Goal: Navigation & Orientation: Go to known website

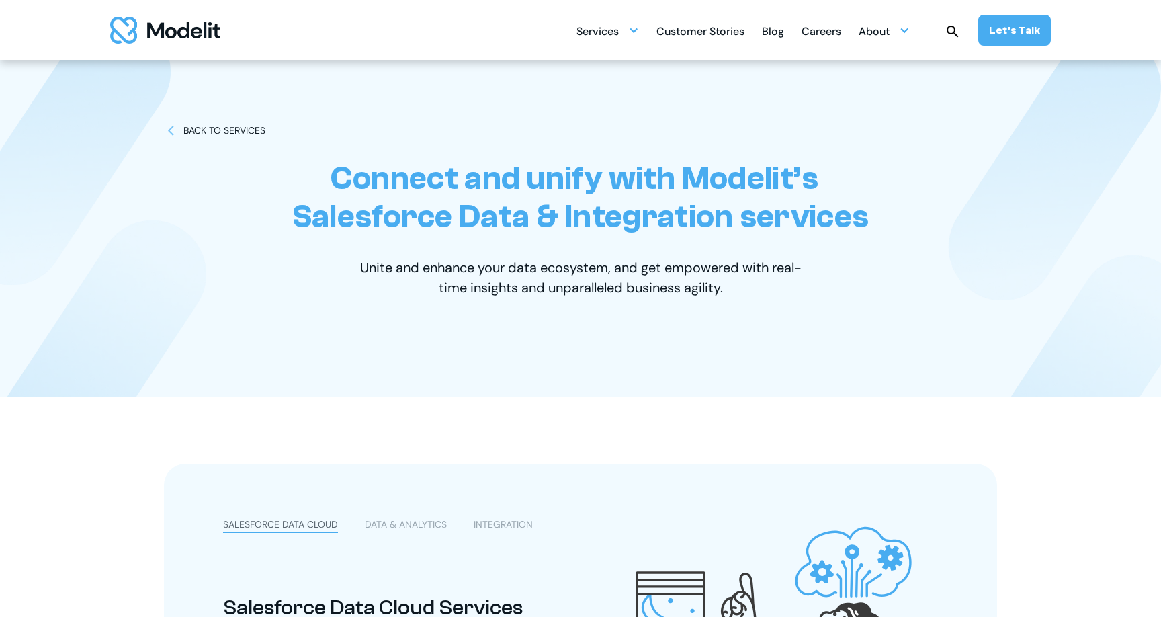
click at [179, 27] on img "home" at bounding box center [165, 30] width 110 height 27
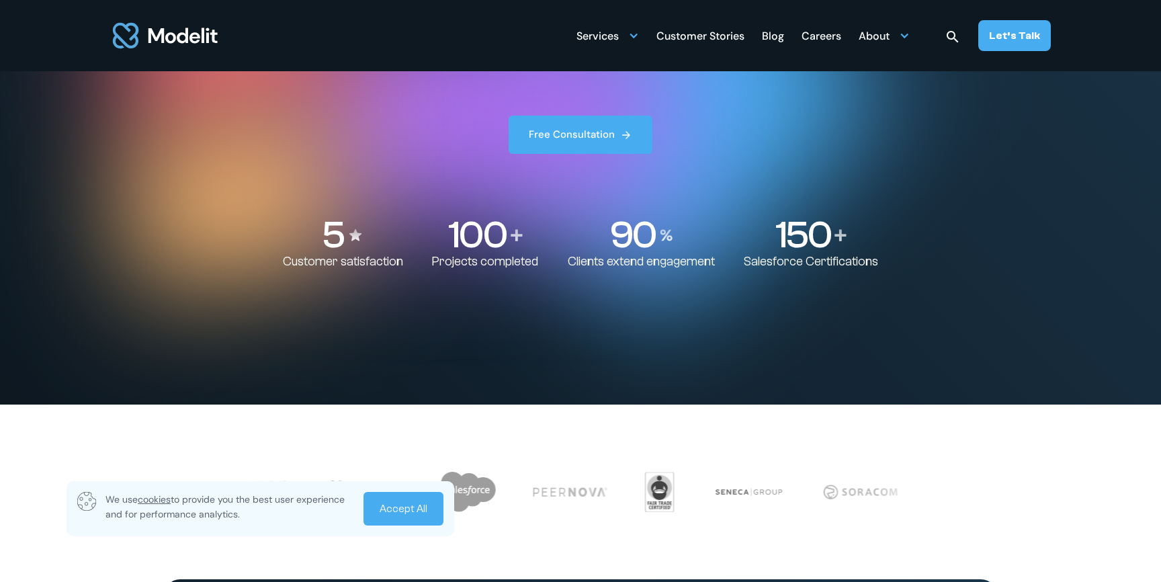
scroll to position [253, 0]
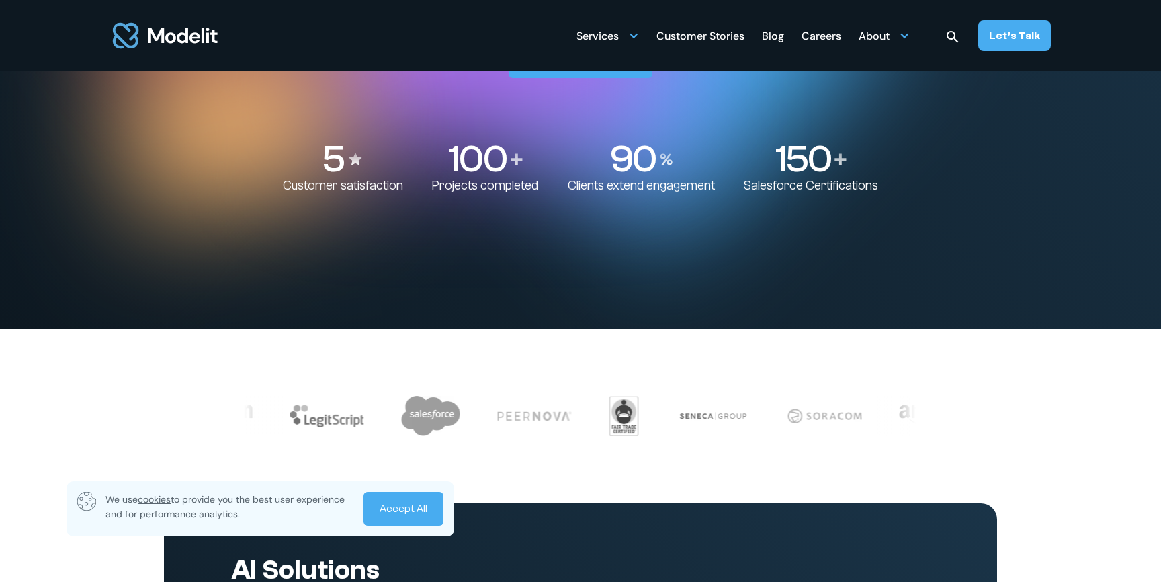
click at [425, 497] on link "Accept All" at bounding box center [403, 509] width 80 height 34
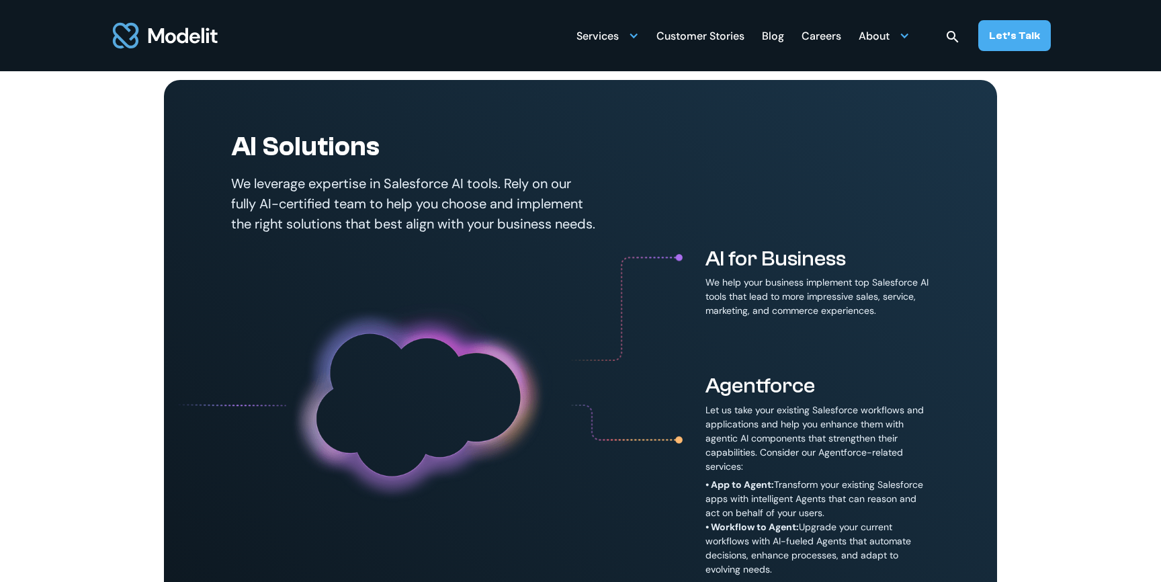
scroll to position [695, 0]
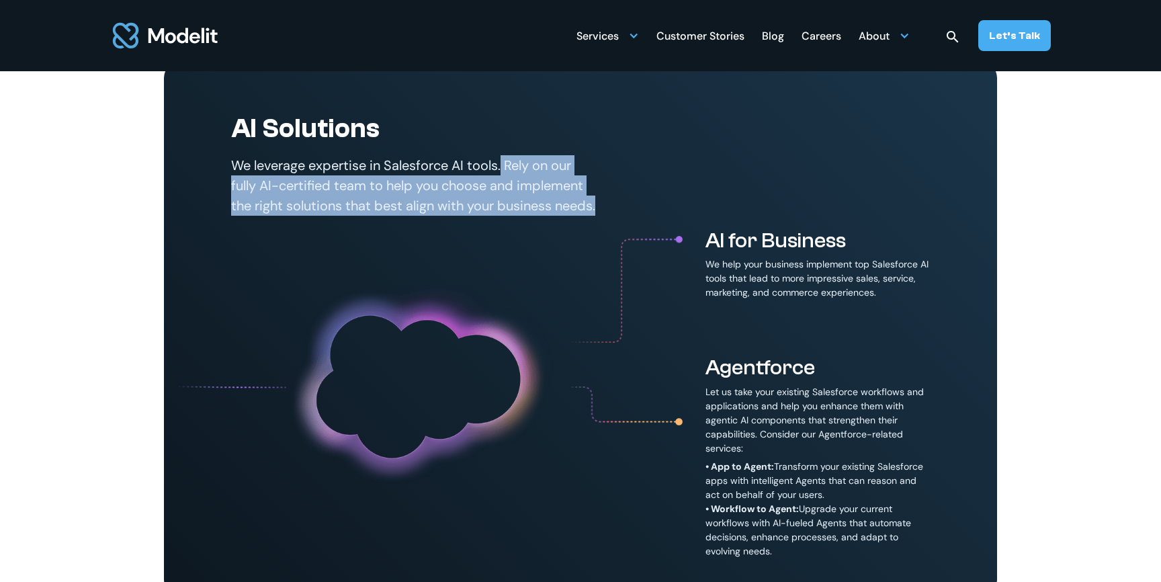
drag, startPoint x: 504, startPoint y: 162, endPoint x: 380, endPoint y: 219, distance: 136.2
click at [380, 216] on p "We leverage expertise in Salesforce AI tools. Rely on our fully AI-certified te…" at bounding box center [414, 185] width 366 height 60
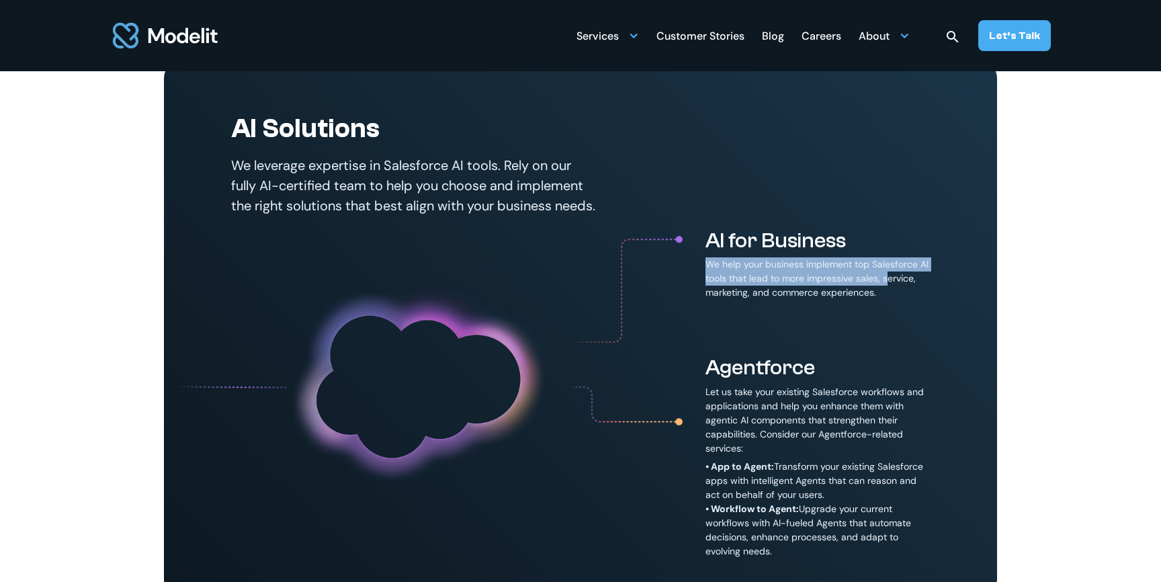
drag, startPoint x: 708, startPoint y: 283, endPoint x: 885, endPoint y: 304, distance: 178.5
click at [886, 300] on p "We help your business implement top Salesforce AI tools that lead to more impre…" at bounding box center [817, 278] width 224 height 42
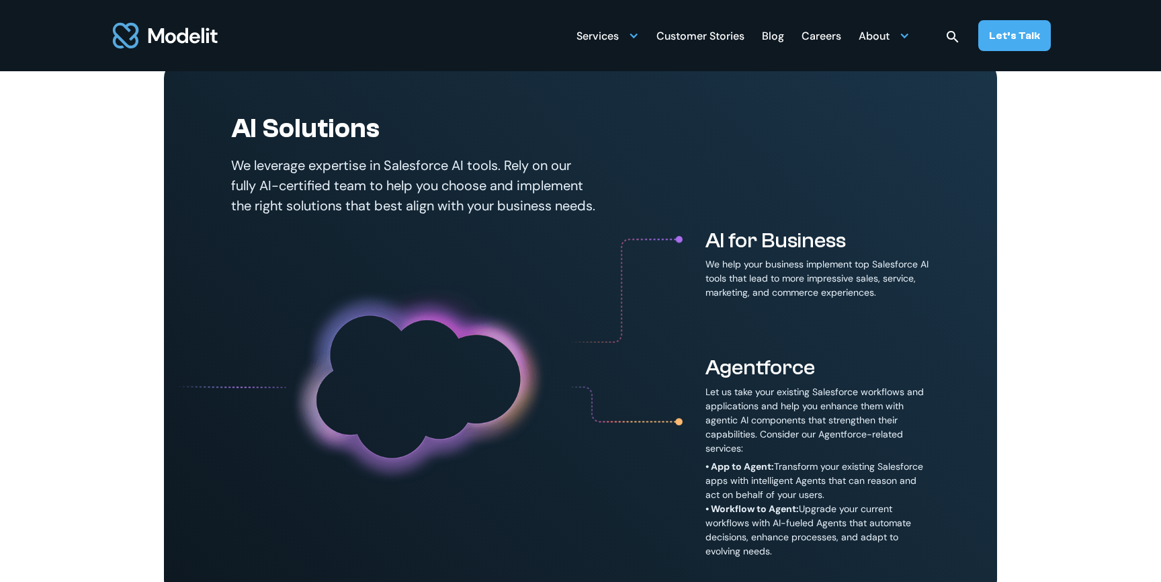
click at [885, 300] on p "We help your business implement top Salesforce AI tools that lead to more impre…" at bounding box center [817, 278] width 224 height 42
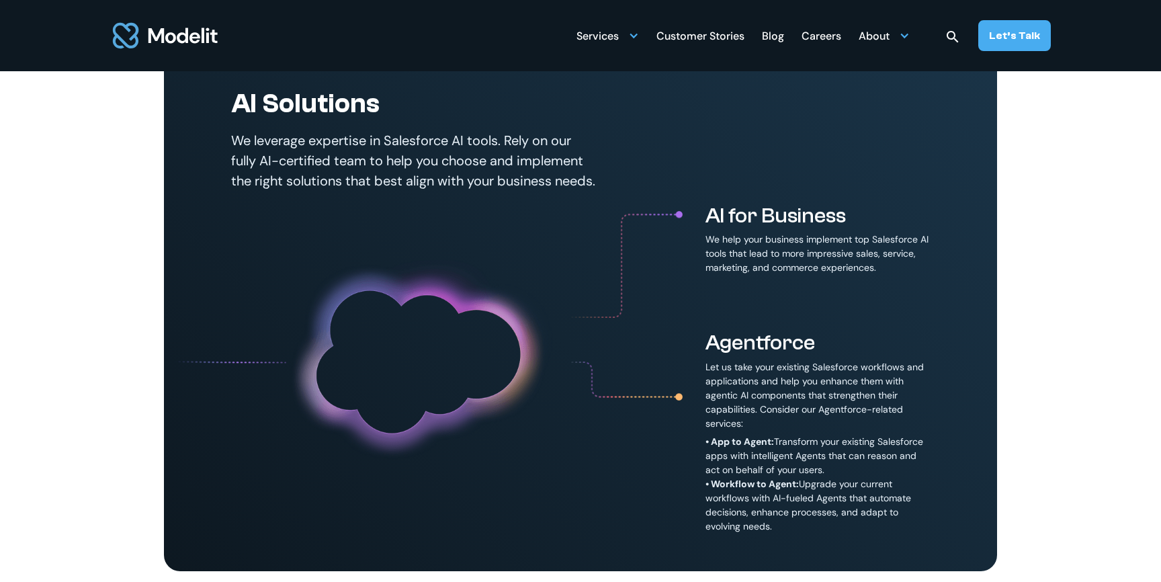
scroll to position [718, 0]
